Goal: Transaction & Acquisition: Purchase product/service

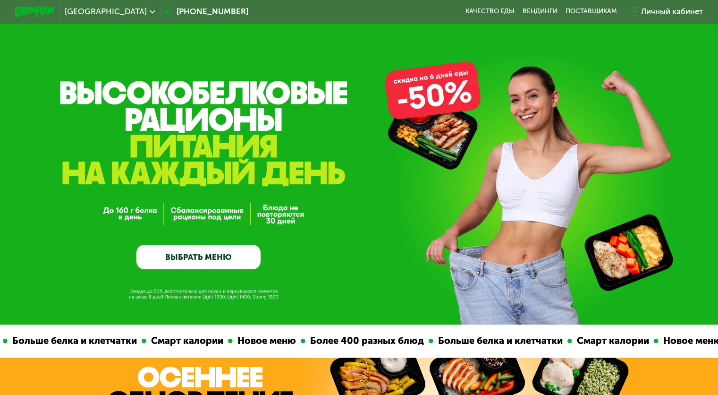
click at [199, 263] on link "ВЫБРАТЬ МЕНЮ" at bounding box center [198, 257] width 124 height 25
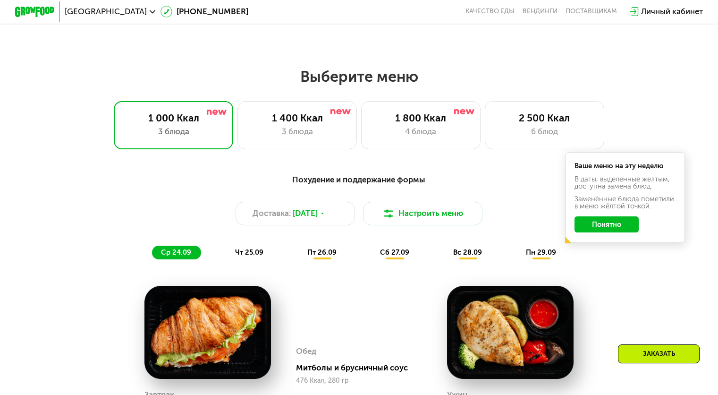
scroll to position [588, 0]
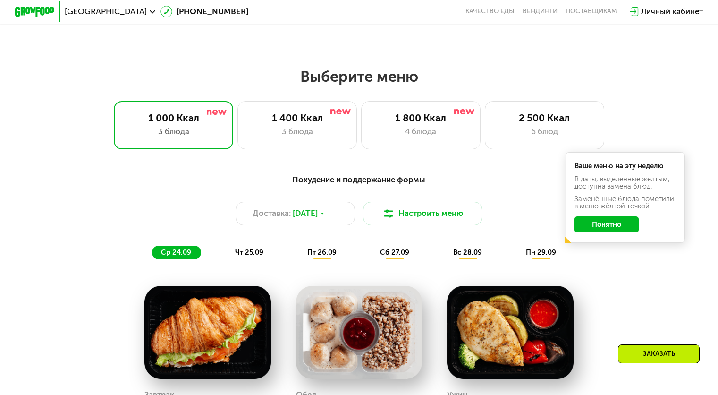
click at [77, 12] on span "[GEOGRAPHIC_DATA]" at bounding box center [106, 12] width 82 height 8
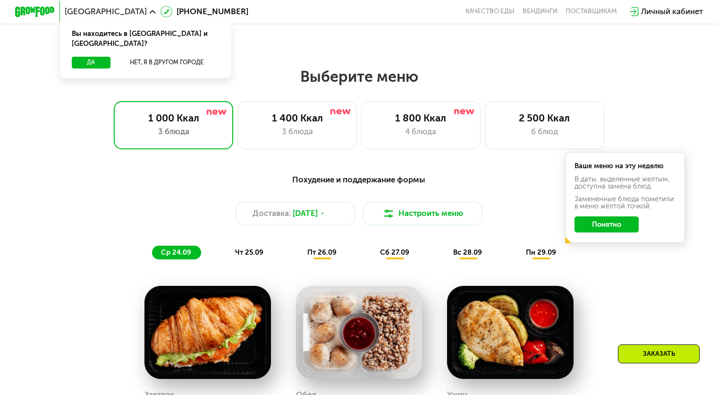
click at [45, 166] on div "Похудение и поддержание формы Доставка: [DATE] Настроить меню ср 24.09 чт 25.09…" at bounding box center [359, 382] width 718 height 446
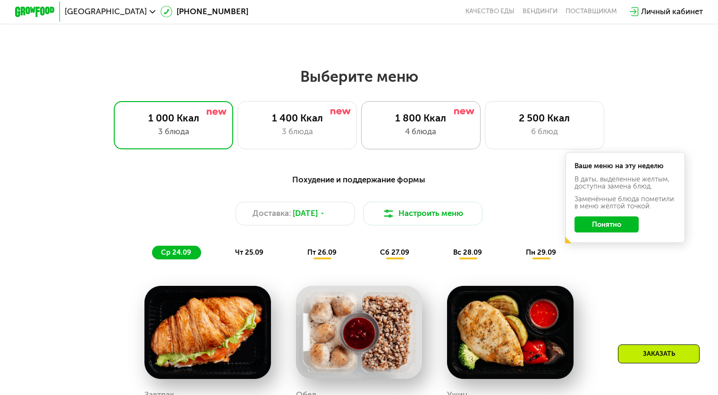
click at [424, 136] on div "4 блюда" at bounding box center [421, 132] width 99 height 12
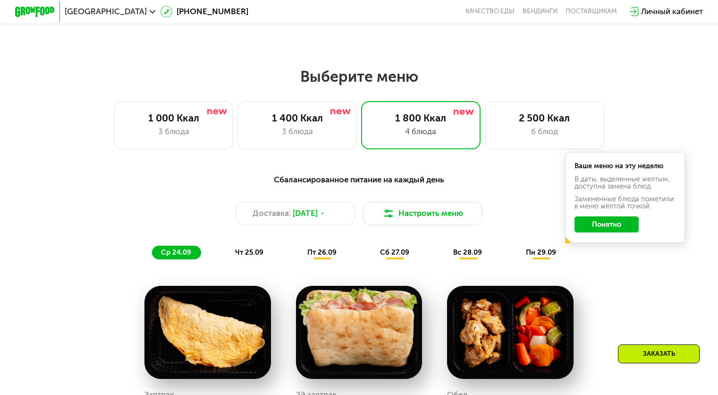
click at [621, 232] on button "Понятно" at bounding box center [607, 224] width 64 height 16
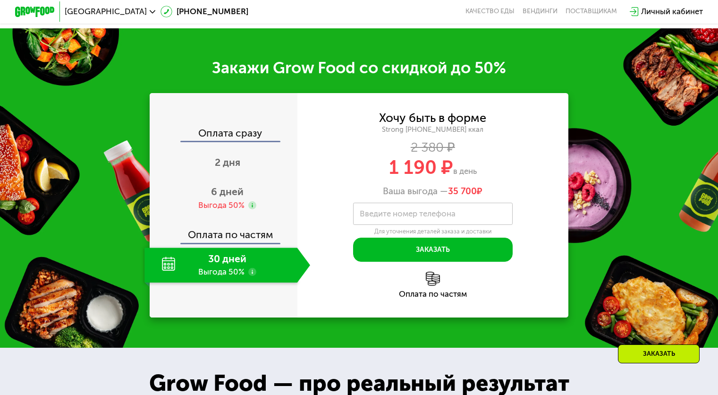
scroll to position [1249, 0]
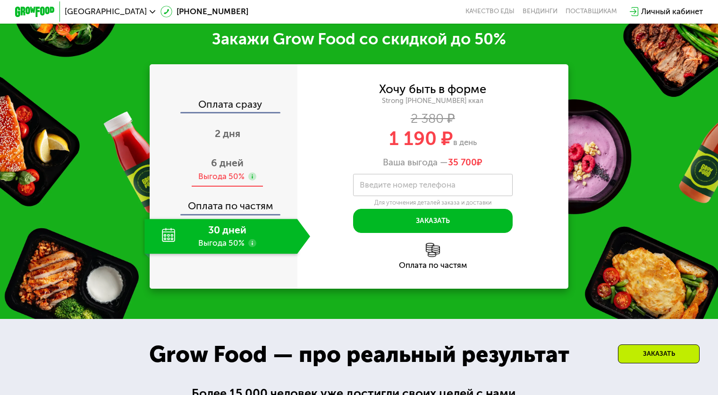
click at [212, 169] on span "6 дней" at bounding box center [227, 163] width 33 height 12
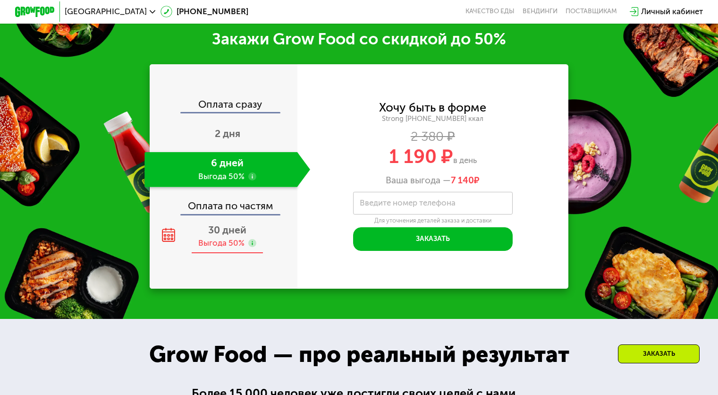
click at [219, 248] on div "Выгода 50%" at bounding box center [221, 243] width 46 height 11
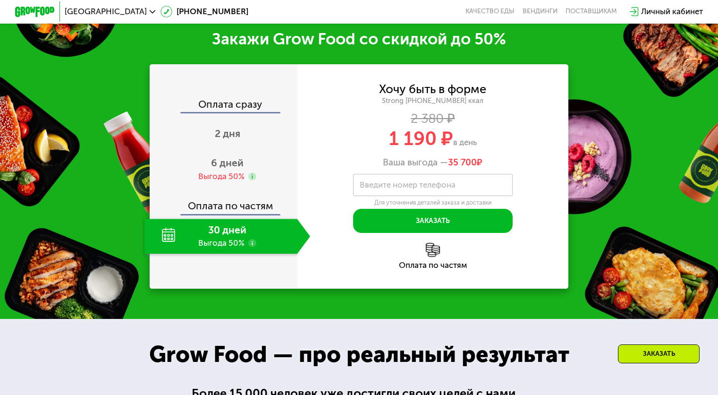
click at [234, 198] on div "Оплата сразу 2 дня 6 дней Выгода 50% Оплата по частям 30 дней Выгода 50%" at bounding box center [224, 176] width 148 height 154
click at [229, 180] on div "6 дней Выгода 50%" at bounding box center [228, 169] width 166 height 35
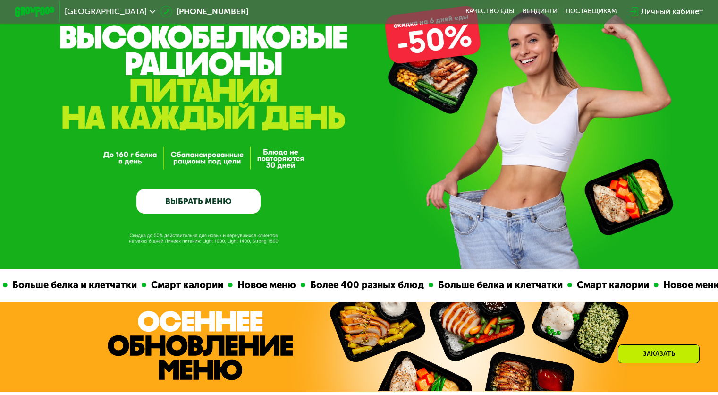
scroll to position [21, 0]
